Goal: Task Accomplishment & Management: Manage account settings

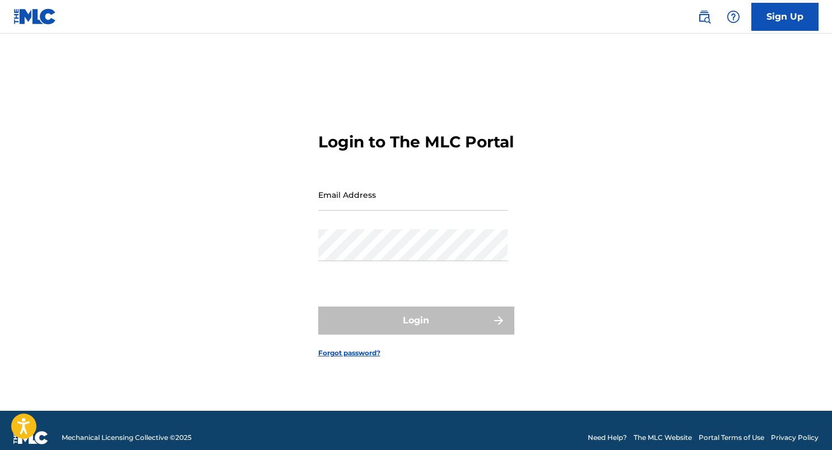
click at [402, 209] on input "Email Address" at bounding box center [412, 195] width 189 height 32
type input "[EMAIL_ADDRESS][DOMAIN_NAME]"
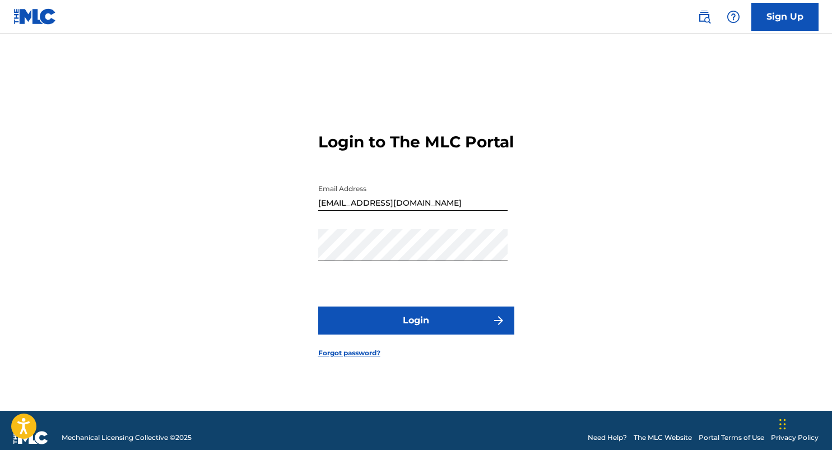
click at [357, 319] on button "Login" at bounding box center [416, 320] width 196 height 28
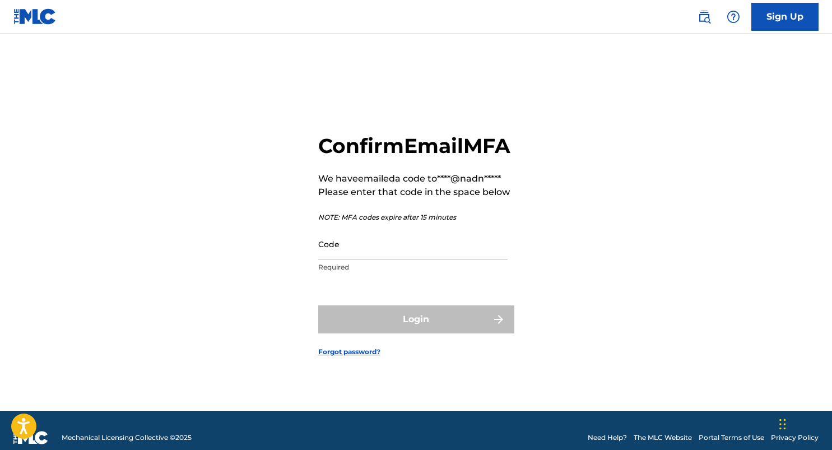
click at [356, 260] on input "Code" at bounding box center [412, 244] width 189 height 32
paste input "845687"
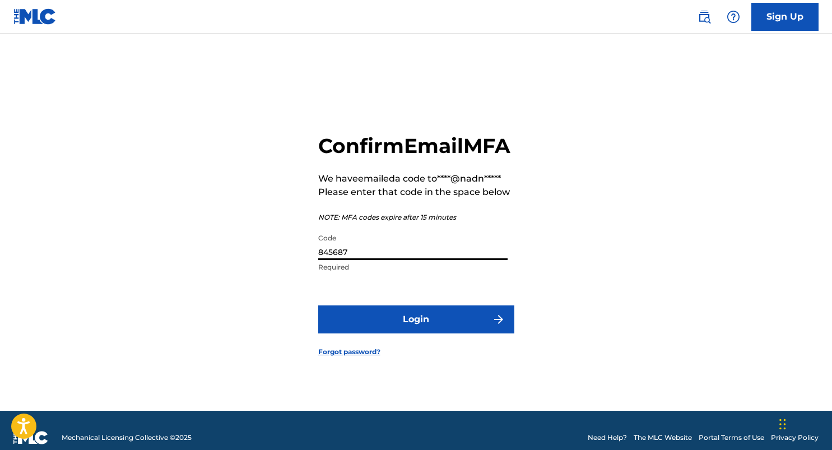
type input "845687"
click at [404, 333] on button "Login" at bounding box center [416, 319] width 196 height 28
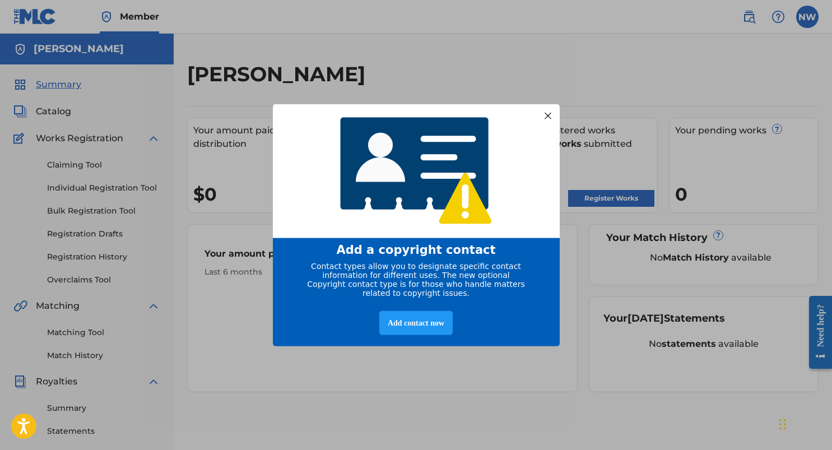
click at [539, 110] on div "entering modal" at bounding box center [416, 170] width 287 height 135
click at [547, 110] on div at bounding box center [547, 115] width 15 height 15
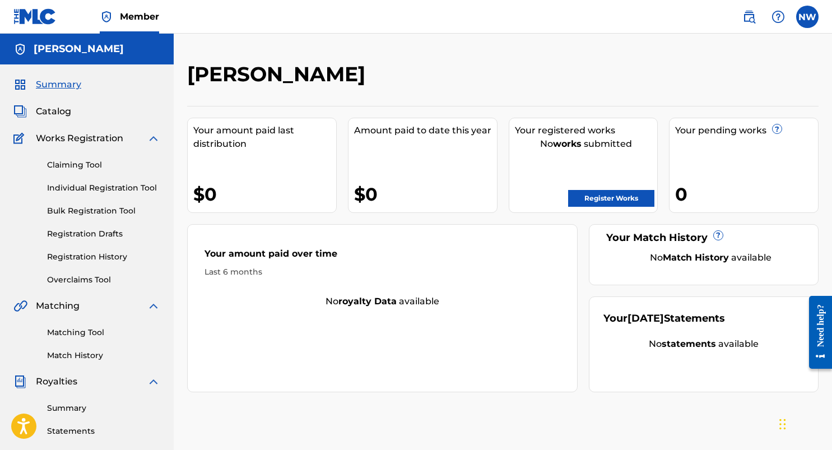
click at [61, 86] on span "Summary" at bounding box center [58, 84] width 45 height 13
click at [805, 25] on label at bounding box center [807, 17] width 22 height 22
click at [807, 17] on input "NW [PERSON_NAME] [PERSON_NAME][EMAIL_ADDRESS][DOMAIN_NAME] Notification Prefere…" at bounding box center [807, 17] width 0 height 0
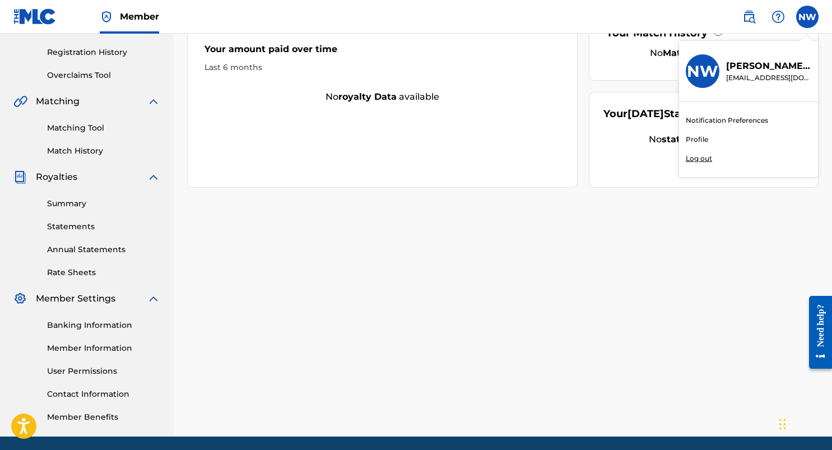
scroll to position [208, 0]
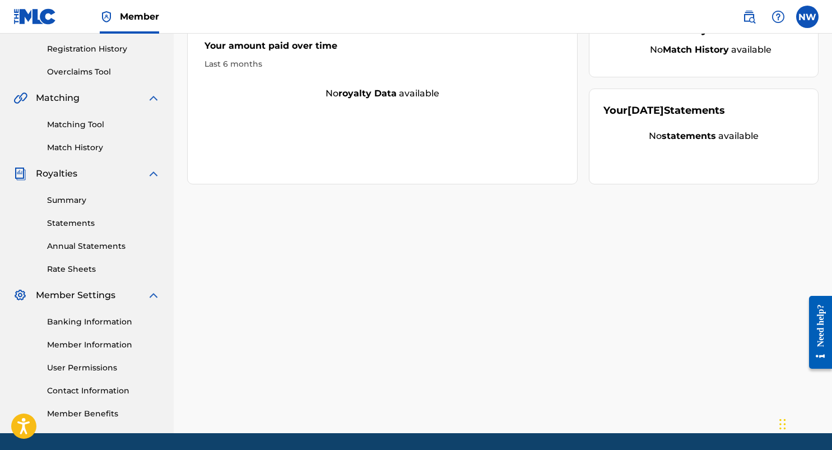
click at [80, 324] on link "Banking Information" at bounding box center [103, 322] width 113 height 12
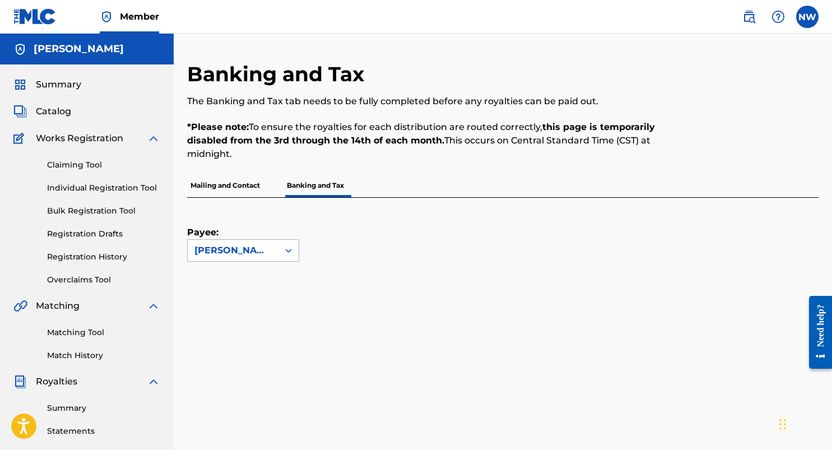
click at [275, 256] on div "[PERSON_NAME]" at bounding box center [233, 250] width 91 height 21
click at [352, 224] on div "Payee: Use Up and Down to choose options, press Enter to select the currently f…" at bounding box center [489, 230] width 604 height 64
click at [813, 14] on label at bounding box center [807, 17] width 22 height 22
click at [807, 17] on input "NW [PERSON_NAME] [PERSON_NAME][EMAIL_ADDRESS][DOMAIN_NAME] Notification Prefere…" at bounding box center [807, 17] width 0 height 0
click at [704, 141] on link "Profile" at bounding box center [696, 139] width 22 height 10
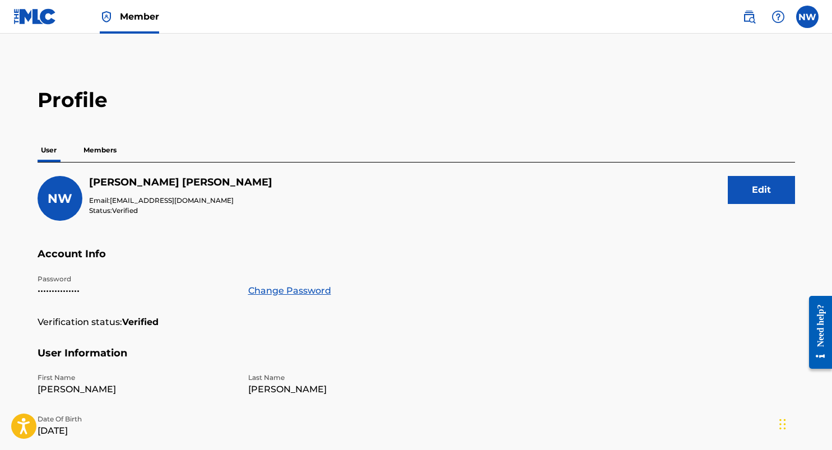
click at [101, 148] on p "Members" at bounding box center [100, 150] width 40 height 24
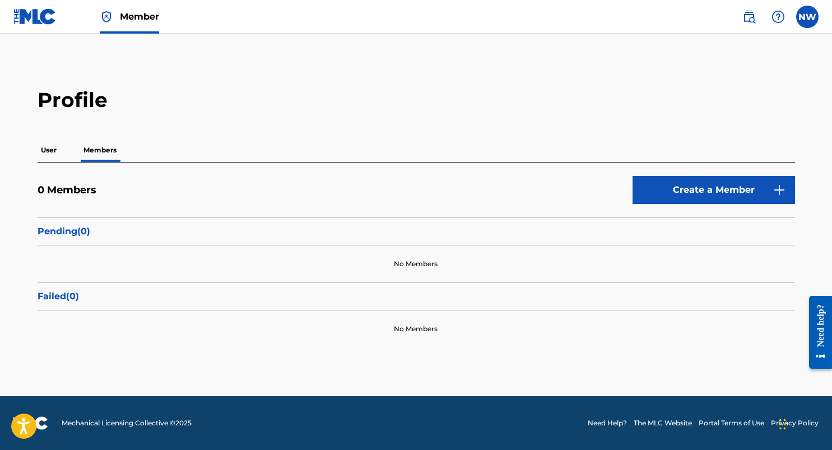
click at [43, 158] on p "User" at bounding box center [49, 150] width 22 height 24
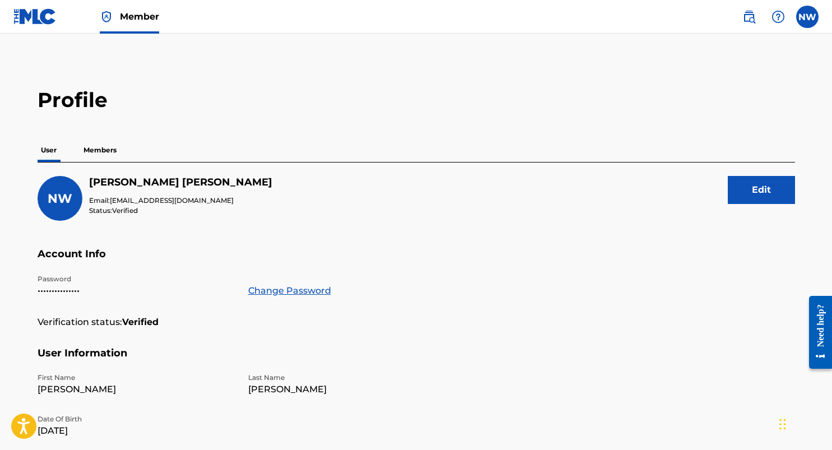
click at [102, 143] on p "Members" at bounding box center [100, 150] width 40 height 24
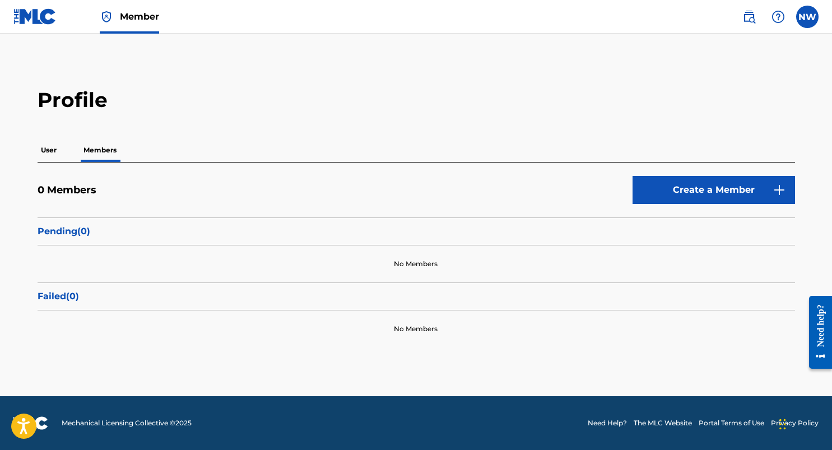
click at [149, 22] on span "Member" at bounding box center [139, 16] width 39 height 13
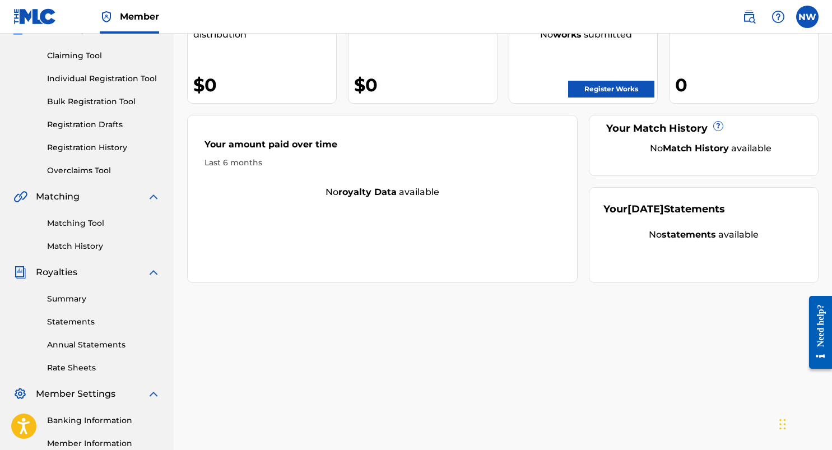
scroll to position [24, 0]
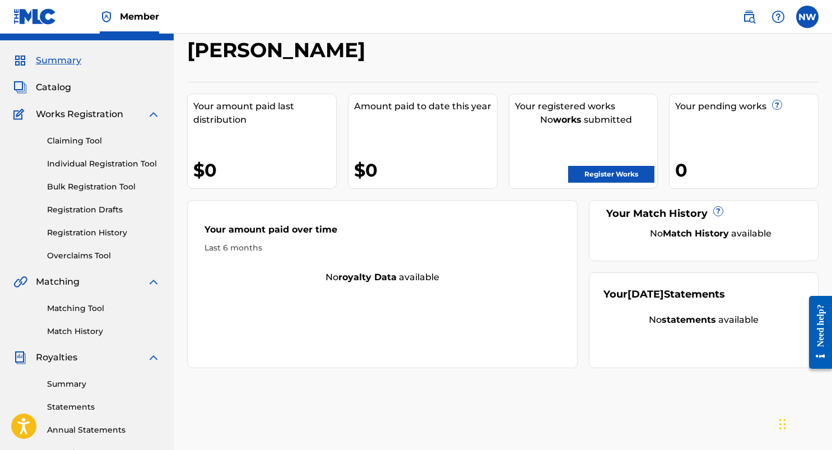
click at [60, 59] on span "Summary" at bounding box center [58, 60] width 45 height 13
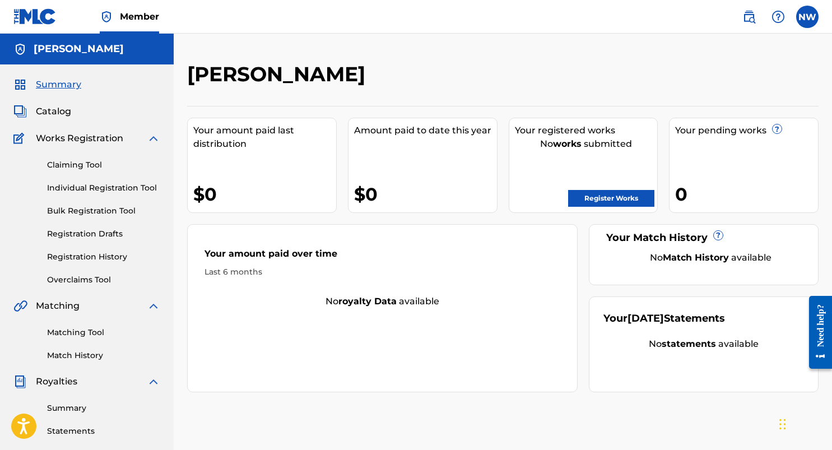
click at [612, 202] on link "Register Works" at bounding box center [611, 198] width 86 height 17
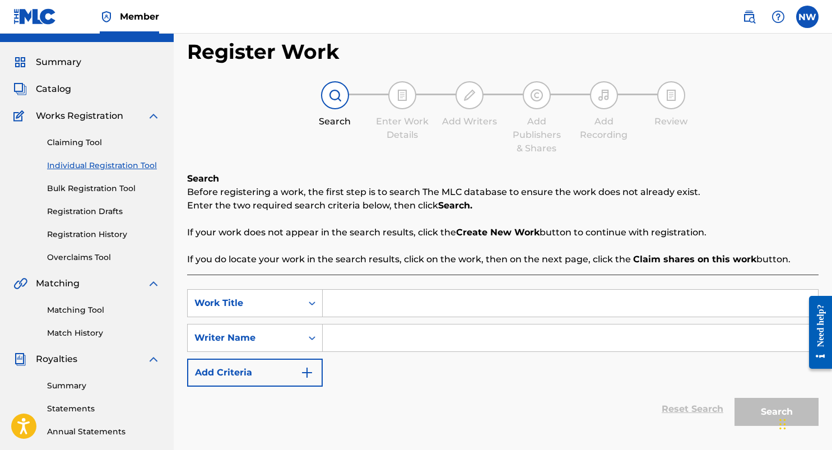
scroll to position [21, 0]
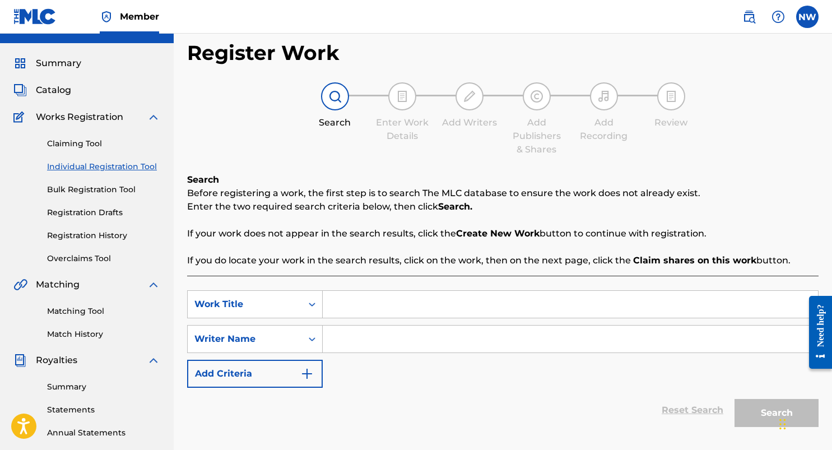
click at [375, 307] on input "Search Form" at bounding box center [570, 304] width 495 height 27
type input "I Wish"
click at [377, 348] on input "Search Form" at bounding box center [570, 338] width 495 height 27
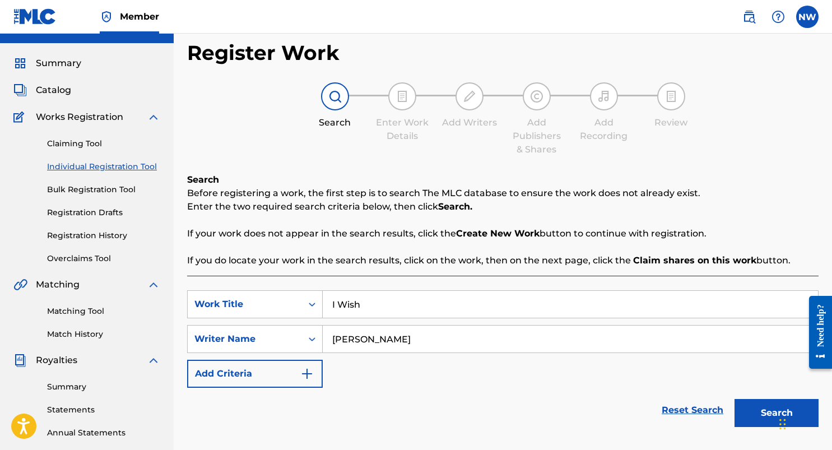
type input "[PERSON_NAME]"
click at [754, 412] on button "Search" at bounding box center [776, 413] width 84 height 28
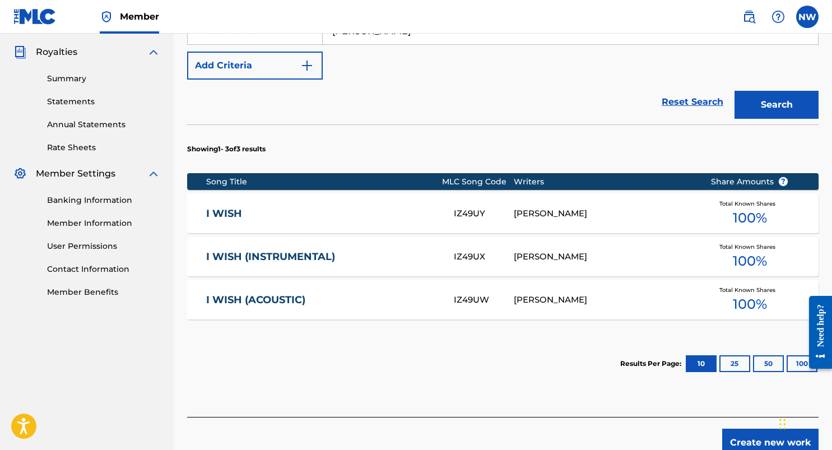
scroll to position [355, 0]
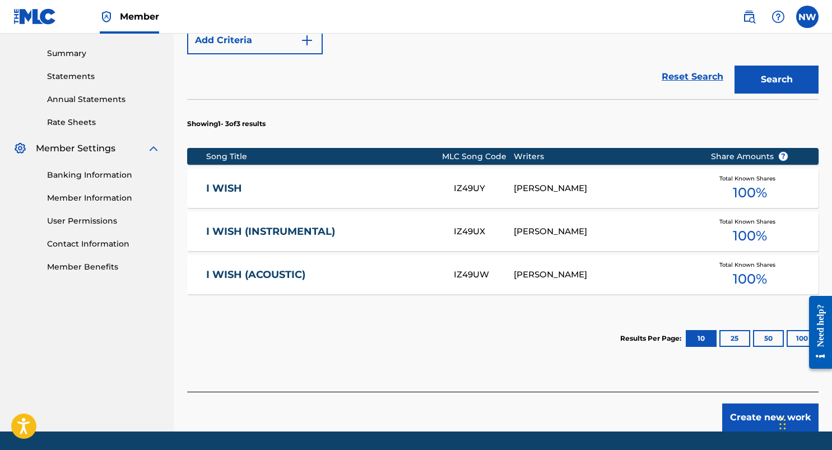
click at [757, 189] on span "100 %" at bounding box center [750, 193] width 34 height 20
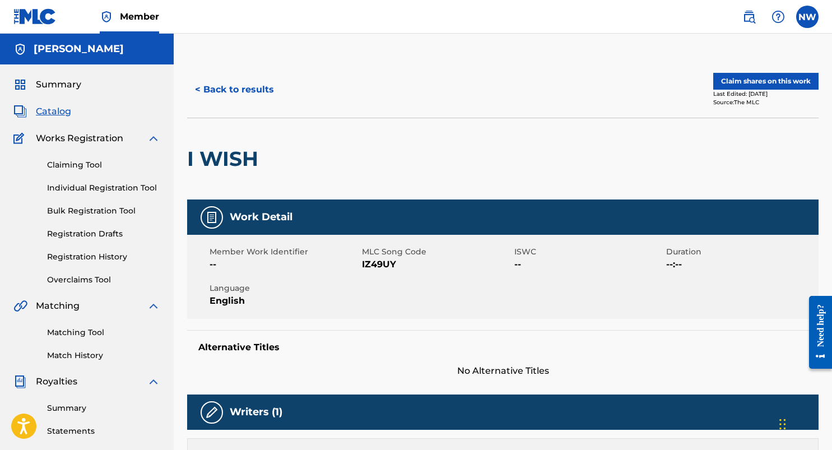
click at [757, 82] on button "Claim shares on this work" at bounding box center [765, 81] width 105 height 17
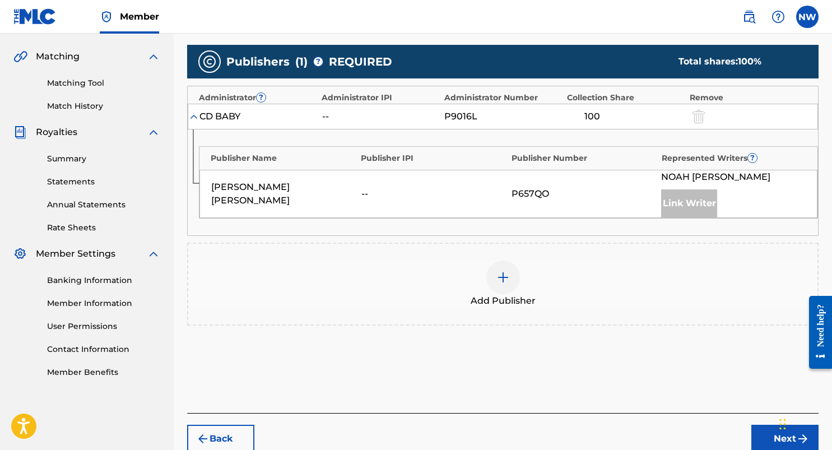
scroll to position [306, 0]
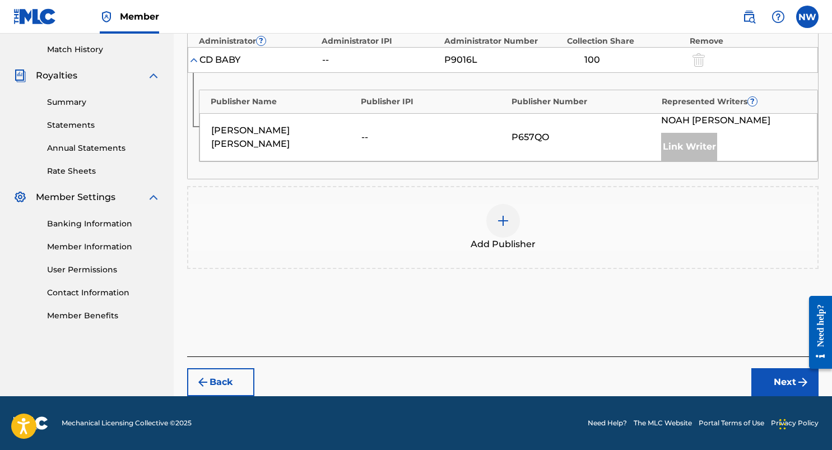
click at [771, 378] on button "Next" at bounding box center [784, 382] width 67 height 28
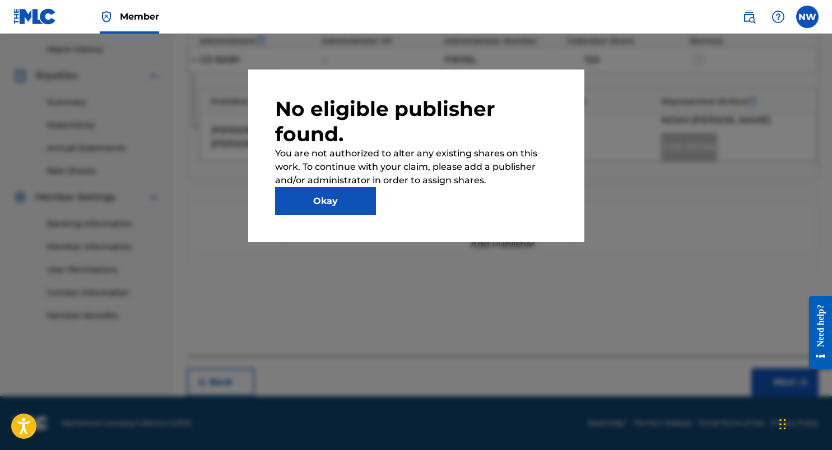
click at [339, 197] on button "Okay" at bounding box center [325, 201] width 101 height 28
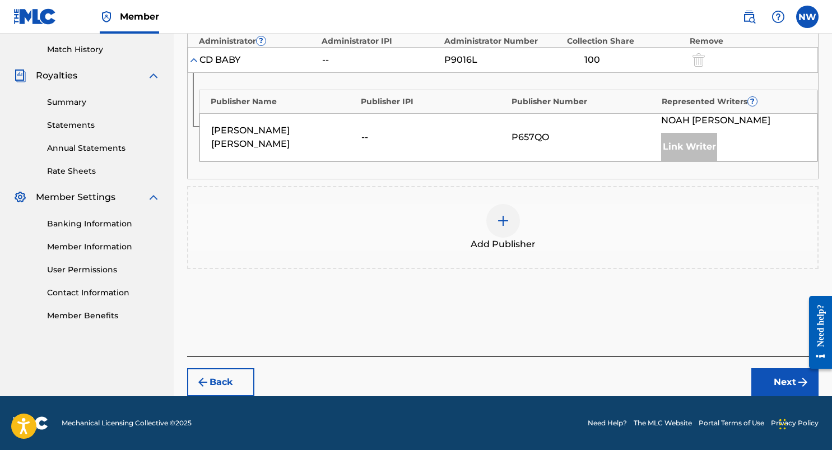
click at [502, 228] on div at bounding box center [503, 221] width 34 height 34
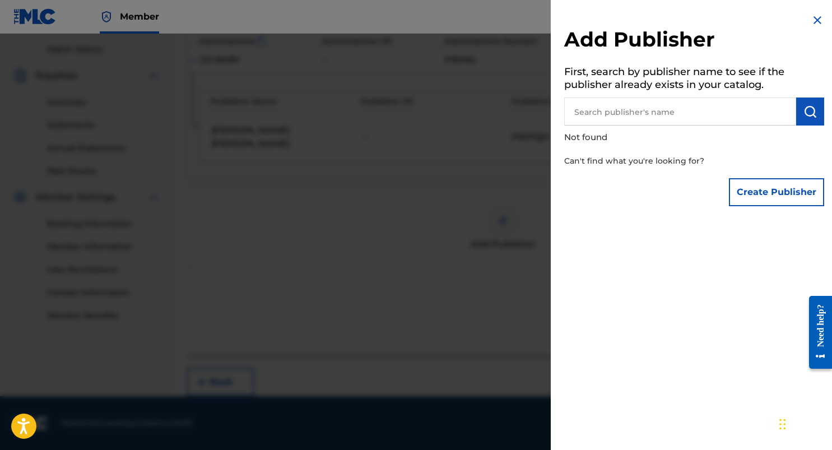
click at [648, 111] on input "text" at bounding box center [680, 111] width 232 height 28
click at [804, 113] on img "submit" at bounding box center [809, 111] width 13 height 13
click at [588, 108] on input "cd baby" at bounding box center [680, 111] width 232 height 28
type input "cdbaby"
click at [803, 110] on img "submit" at bounding box center [809, 111] width 13 height 13
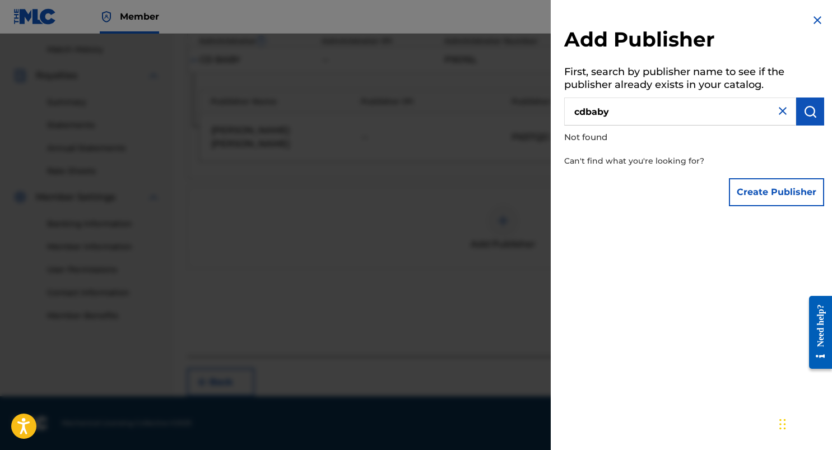
click at [632, 109] on input "cdbaby" at bounding box center [680, 111] width 232 height 28
click at [755, 192] on button "Create Publisher" at bounding box center [776, 192] width 95 height 28
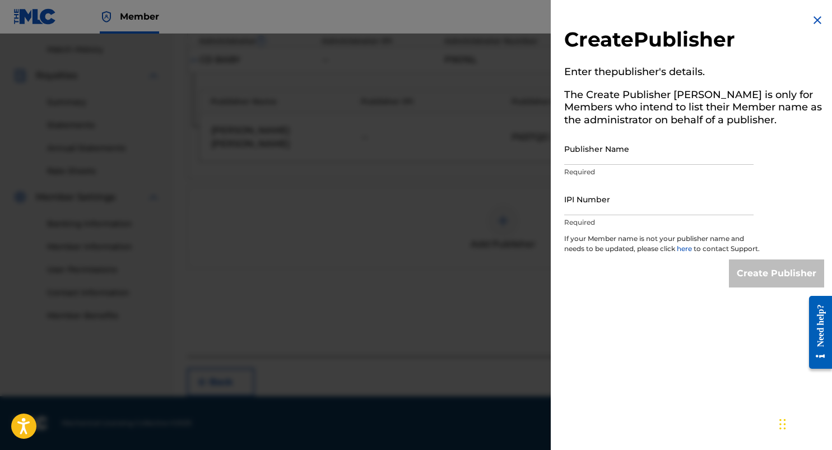
click at [808, 12] on div "Create Publisher Enter the publisher 's details. The Create Publisher button is…" at bounding box center [694, 150] width 287 height 301
click at [817, 25] on img at bounding box center [816, 19] width 13 height 13
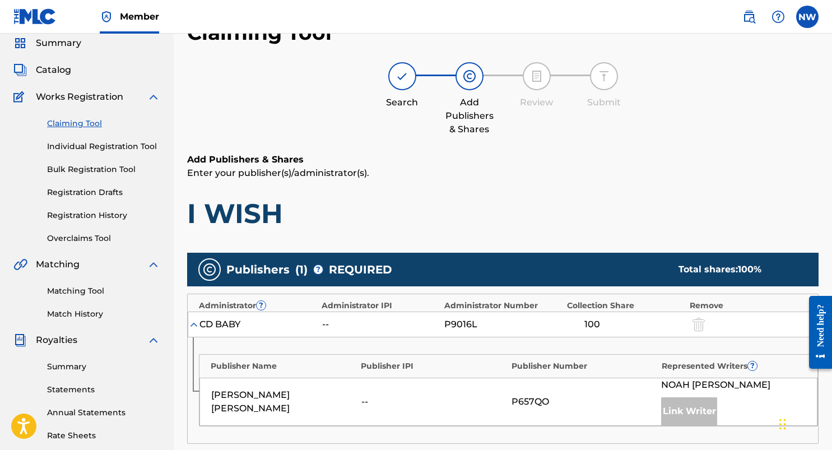
scroll to position [0, 0]
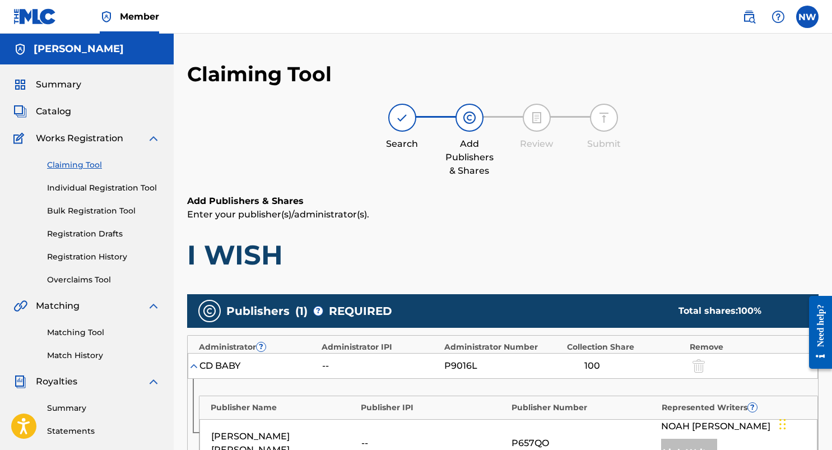
click at [69, 82] on span "Summary" at bounding box center [58, 84] width 45 height 13
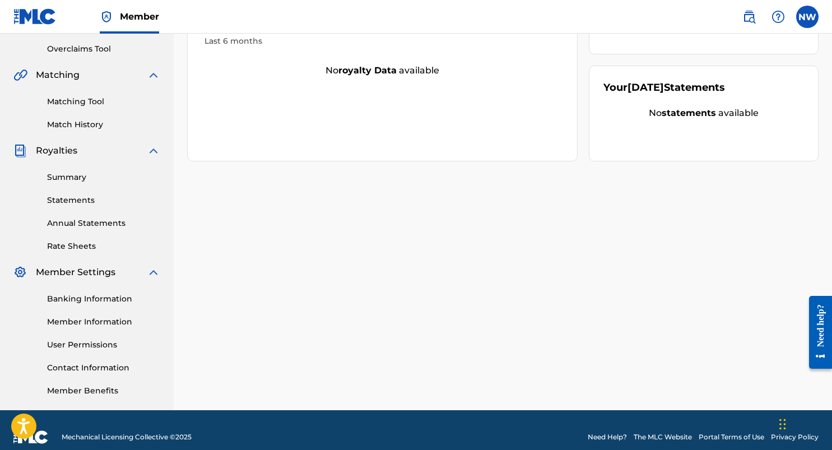
scroll to position [245, 0]
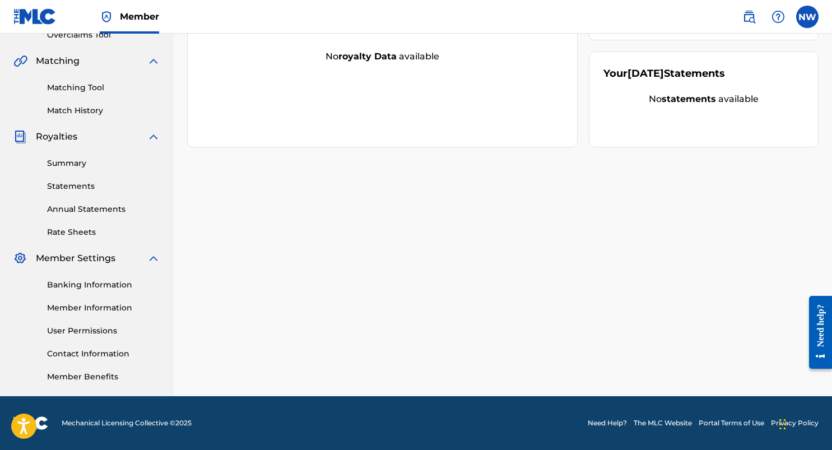
click at [64, 167] on link "Summary" at bounding box center [103, 163] width 113 height 12
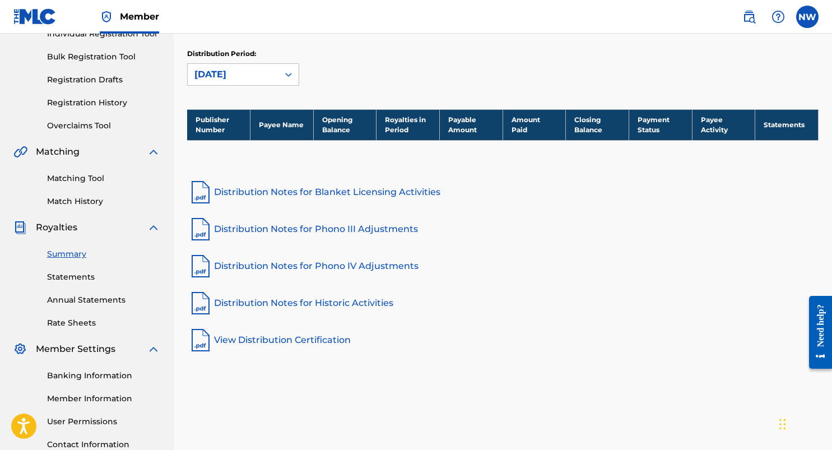
scroll to position [245, 0]
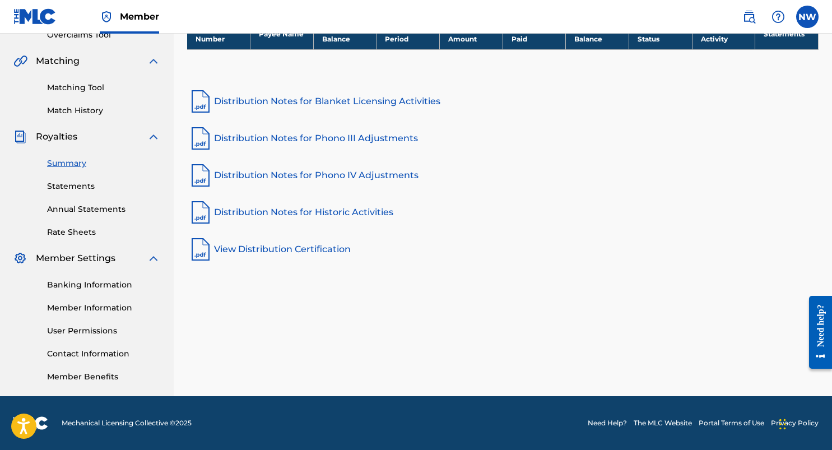
click at [68, 189] on link "Statements" at bounding box center [103, 186] width 113 height 12
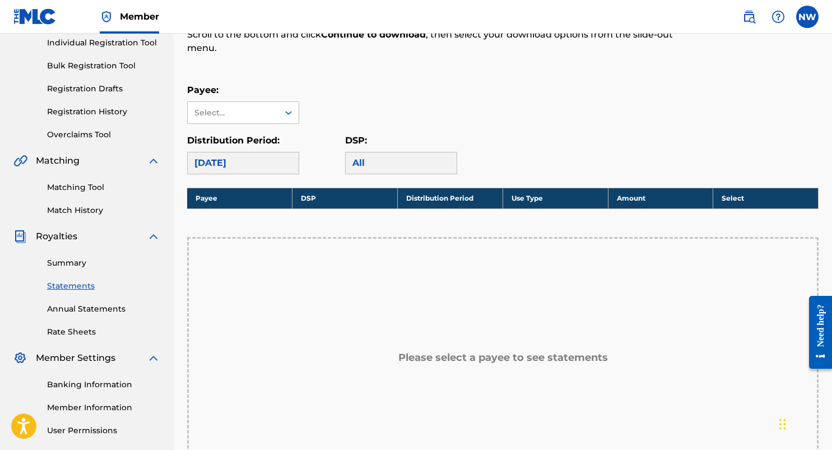
scroll to position [134, 0]
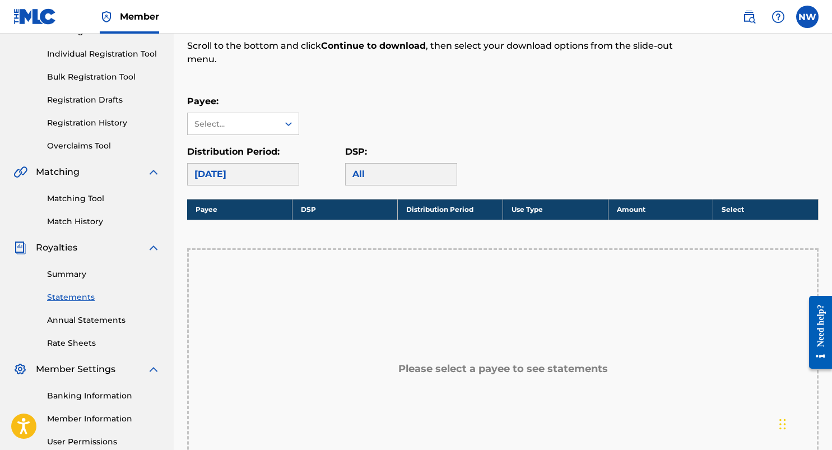
click at [222, 112] on div "Payee: Select..." at bounding box center [243, 115] width 112 height 40
click at [241, 128] on div "Select..." at bounding box center [232, 124] width 76 height 12
click at [110, 184] on div "Matching Tool Match History" at bounding box center [86, 203] width 147 height 49
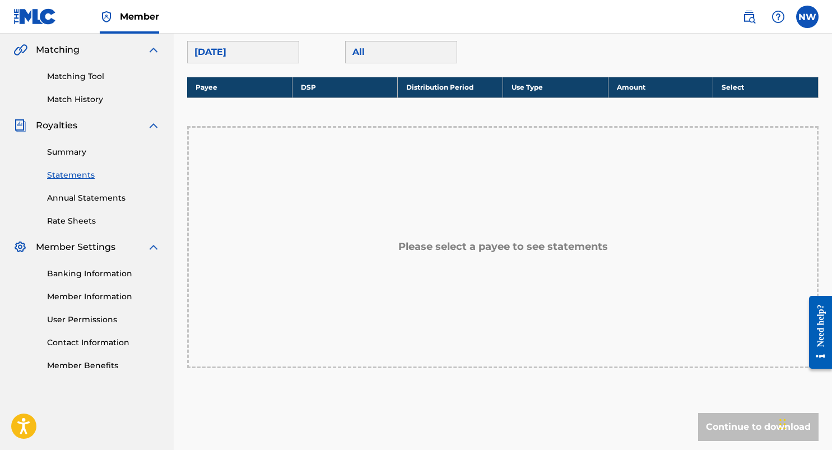
scroll to position [262, 0]
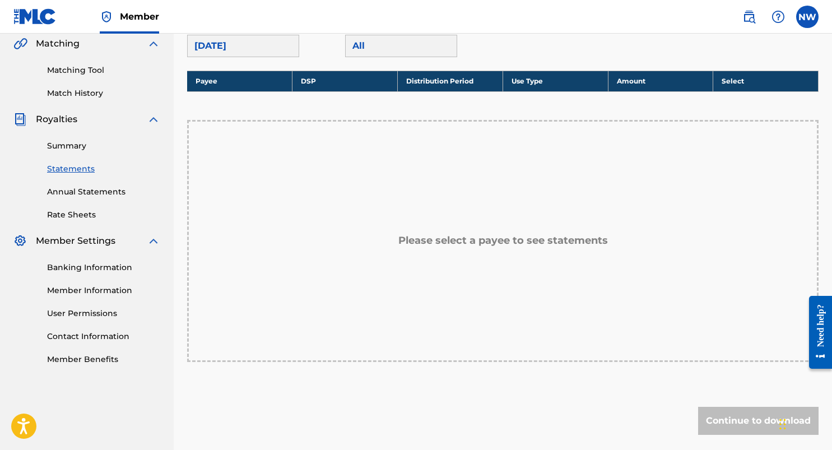
click at [114, 267] on link "Banking Information" at bounding box center [103, 268] width 113 height 12
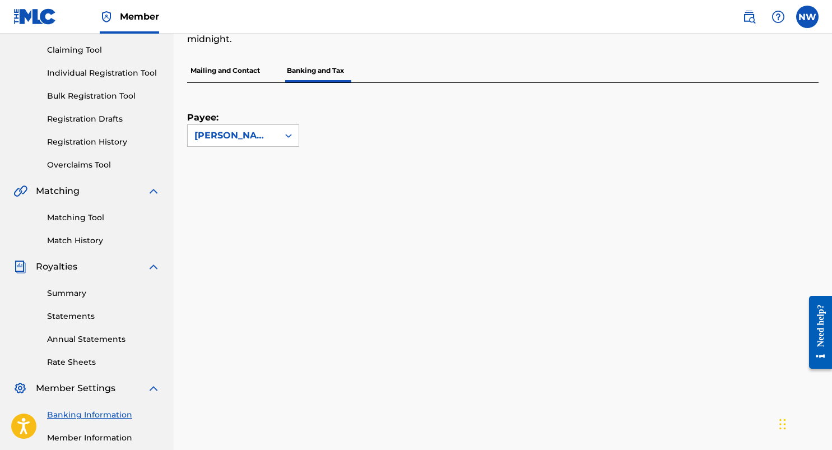
scroll to position [112, 0]
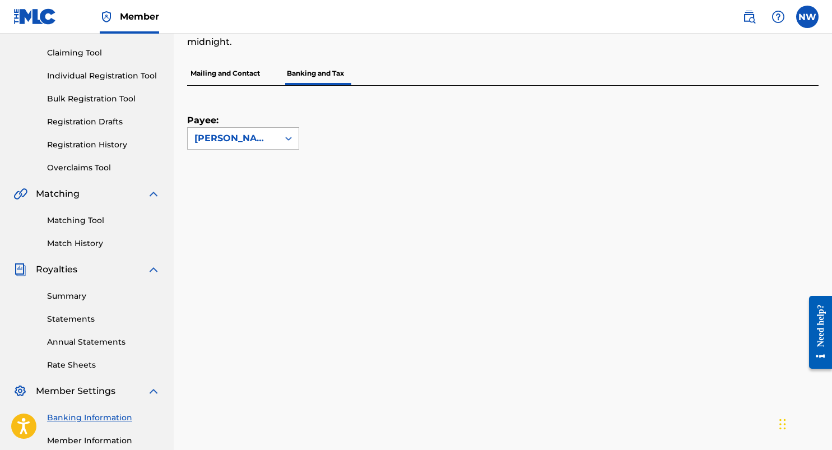
click at [247, 137] on div "[PERSON_NAME]" at bounding box center [232, 138] width 77 height 13
click at [346, 136] on div "Payee: Use Up and Down to choose options, press Enter to select the currently f…" at bounding box center [489, 118] width 604 height 64
click at [226, 77] on p "Mailing and Contact" at bounding box center [225, 74] width 76 height 24
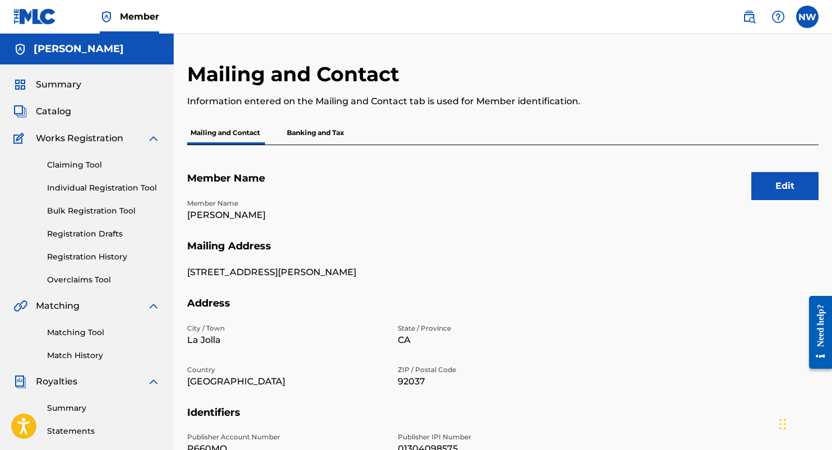
click at [312, 134] on p "Banking and Tax" at bounding box center [315, 133] width 64 height 24
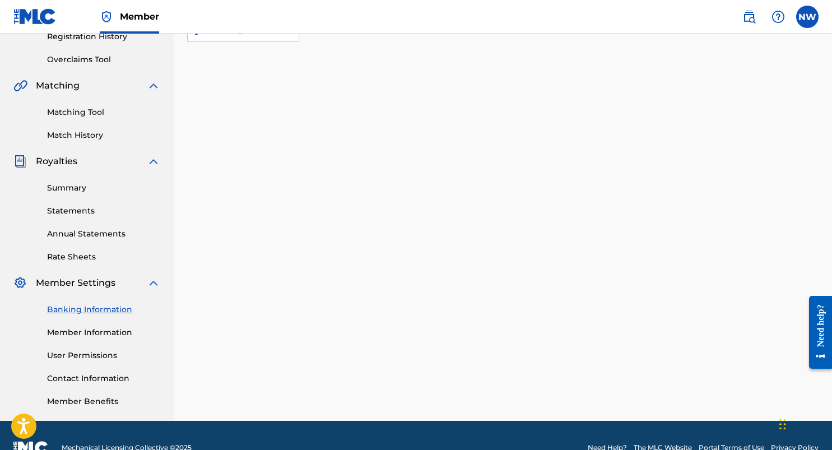
scroll to position [245, 0]
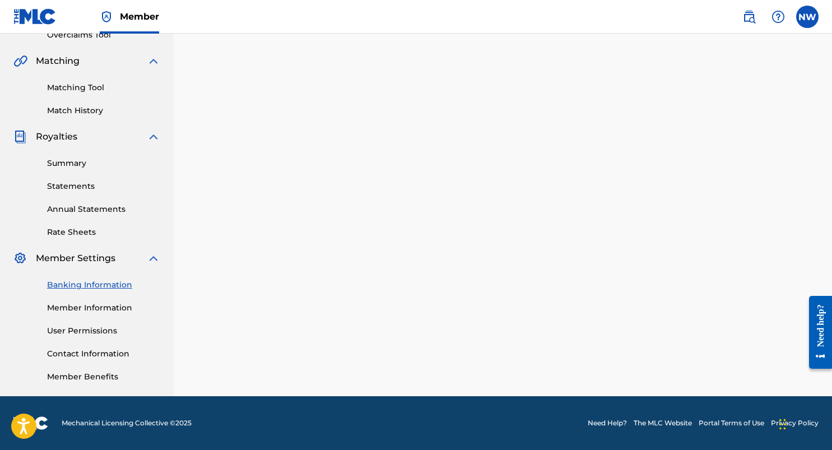
click at [86, 285] on link "Banking Information" at bounding box center [103, 285] width 113 height 12
click at [91, 306] on link "Member Information" at bounding box center [103, 308] width 113 height 12
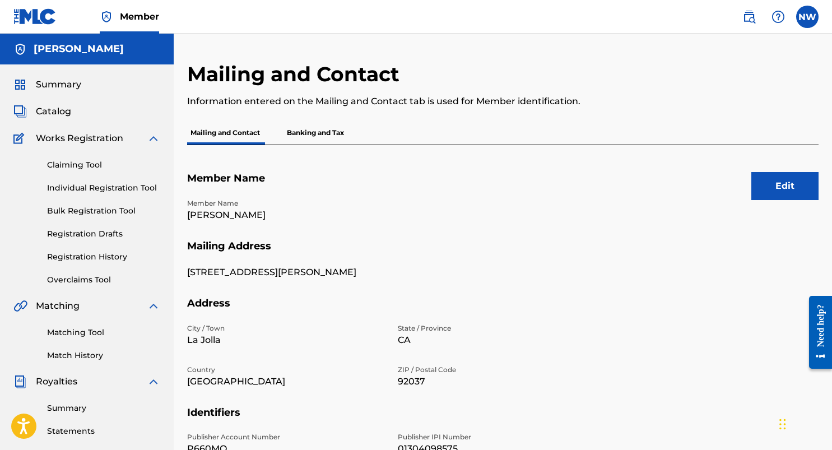
click at [339, 133] on p "Banking and Tax" at bounding box center [315, 133] width 64 height 24
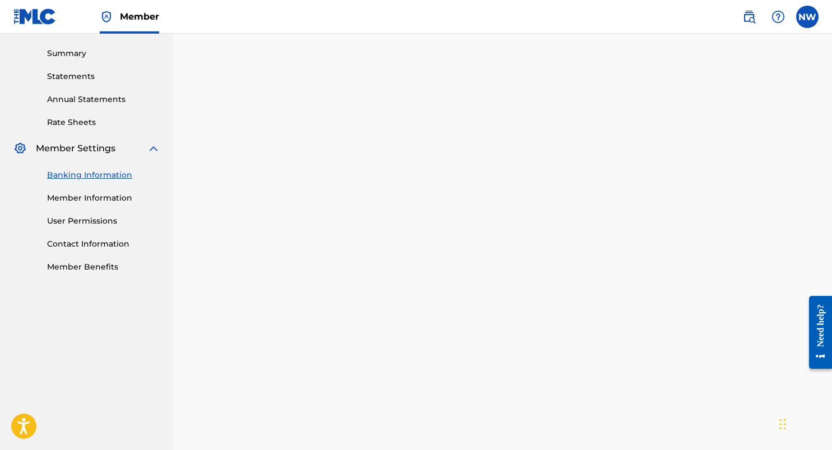
scroll to position [334, 0]
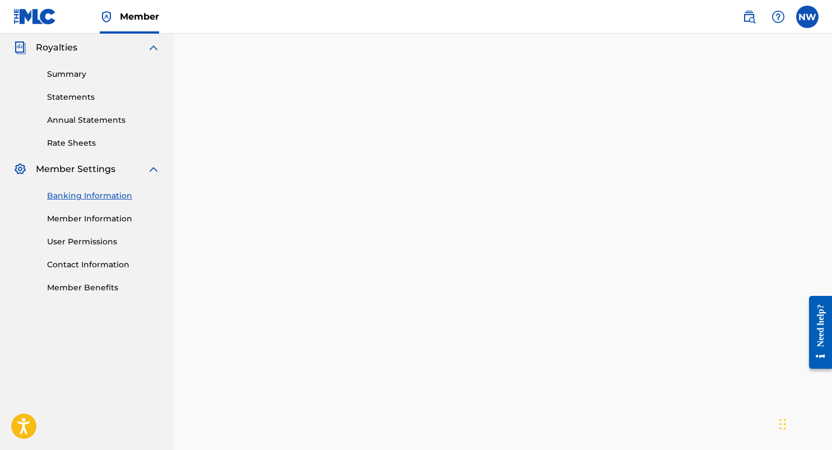
click at [99, 287] on link "Member Benefits" at bounding box center [103, 288] width 113 height 12
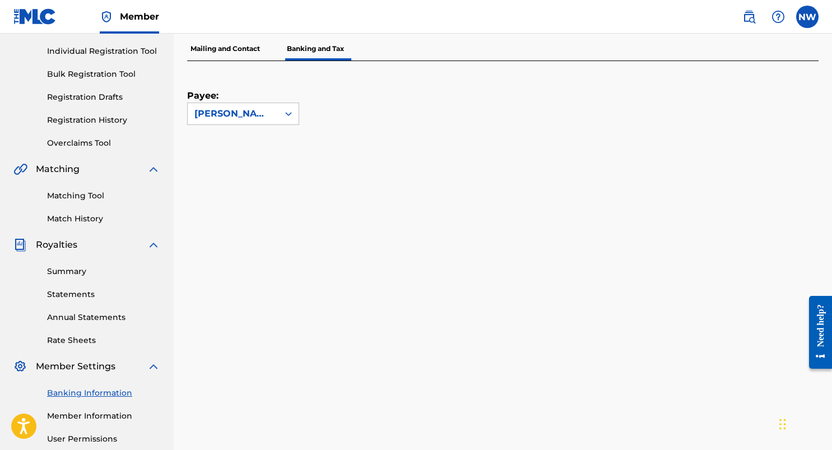
scroll to position [136, 0]
click at [66, 298] on link "Statements" at bounding box center [103, 295] width 113 height 12
